Goal: Information Seeking & Learning: Learn about a topic

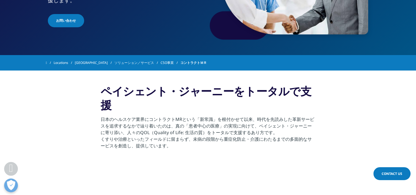
scroll to position [128, 0]
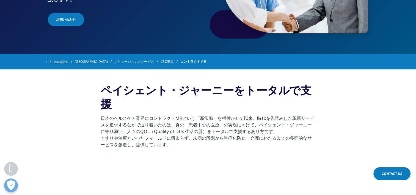
click at [161, 60] on link "CSO事業" at bounding box center [171, 62] width 20 height 10
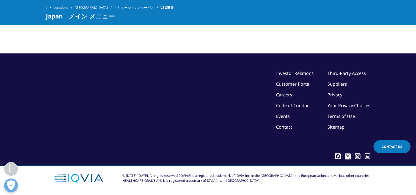
scroll to position [1473, 0]
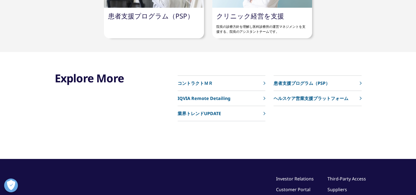
click at [201, 81] on p "コントラクトＭＲ" at bounding box center [195, 83] width 35 height 7
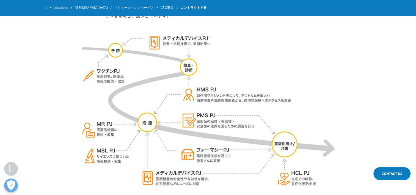
scroll to position [240, 0]
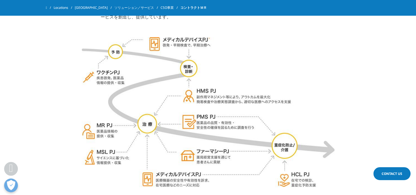
click at [412, 55] on section at bounding box center [208, 112] width 416 height 151
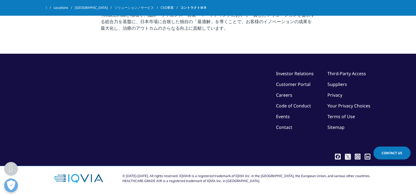
scroll to position [880, 0]
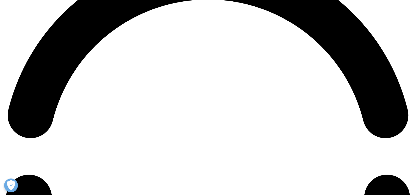
drag, startPoint x: 416, startPoint y: 112, endPoint x: 413, endPoint y: 132, distance: 19.4
